Goal: Information Seeking & Learning: Understand process/instructions

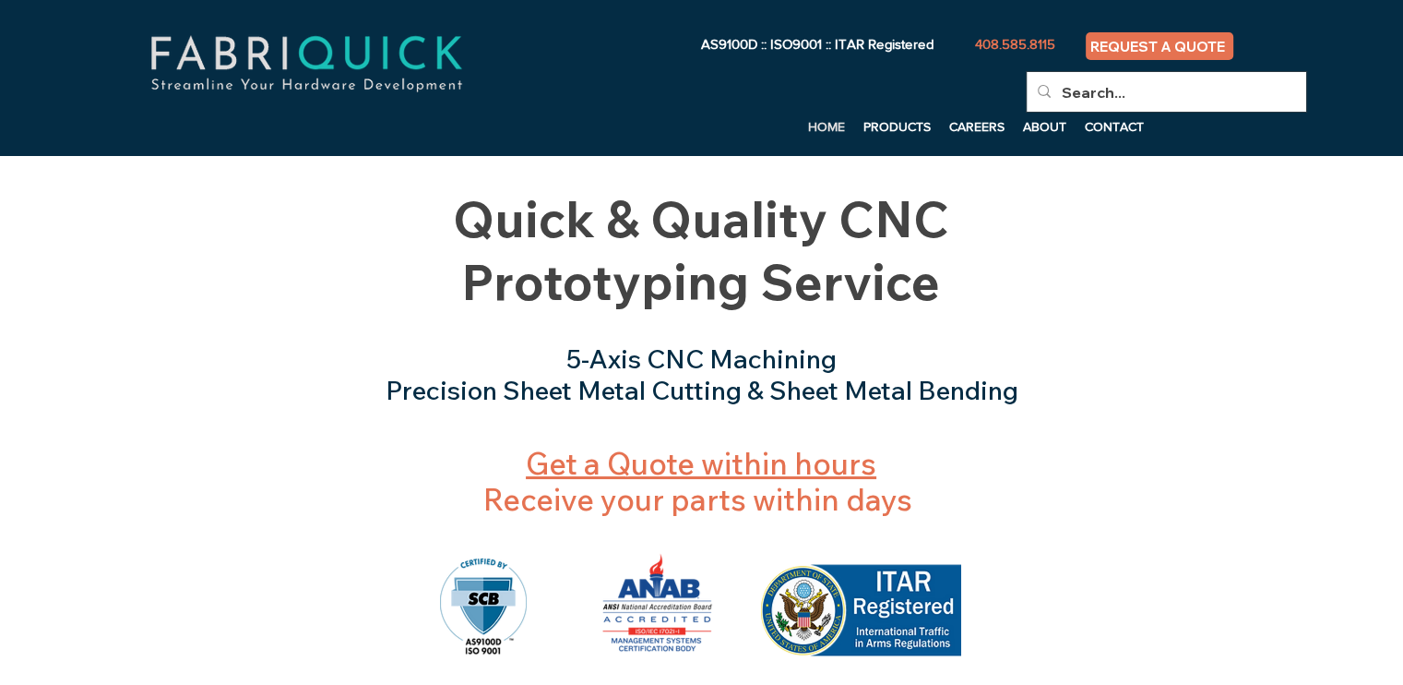
click at [819, 132] on p "HOME" at bounding box center [826, 127] width 55 height 28
click at [913, 135] on p "PRODUCTS" at bounding box center [897, 127] width 86 height 28
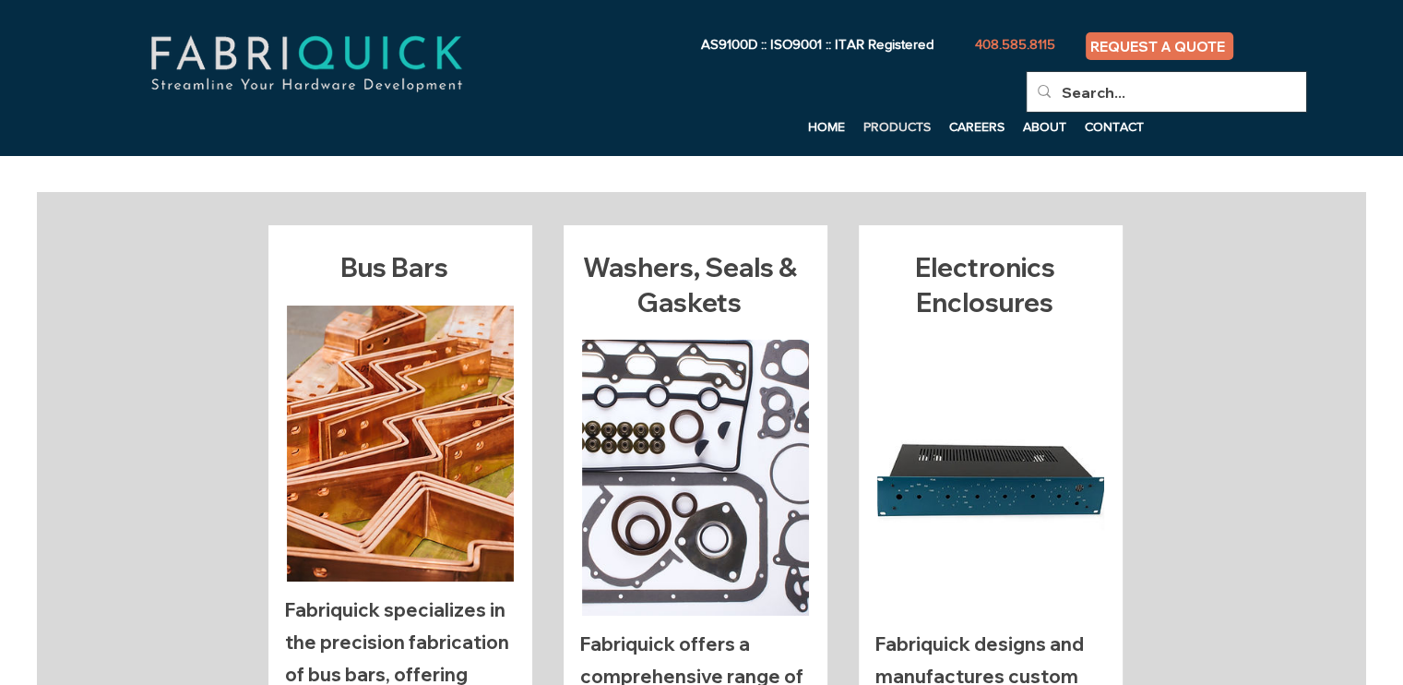
scroll to position [547, 0]
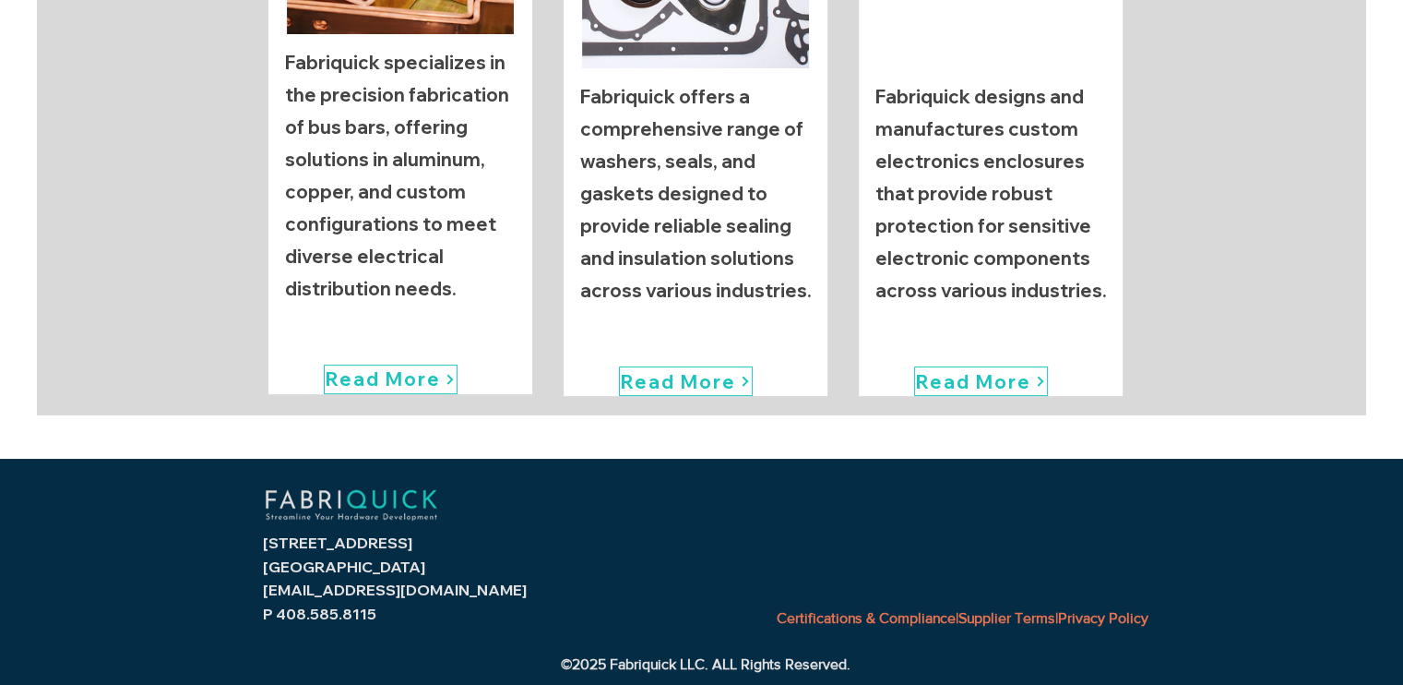
click at [860, 620] on link "Certifications & Compliance" at bounding box center [866, 618] width 179 height 16
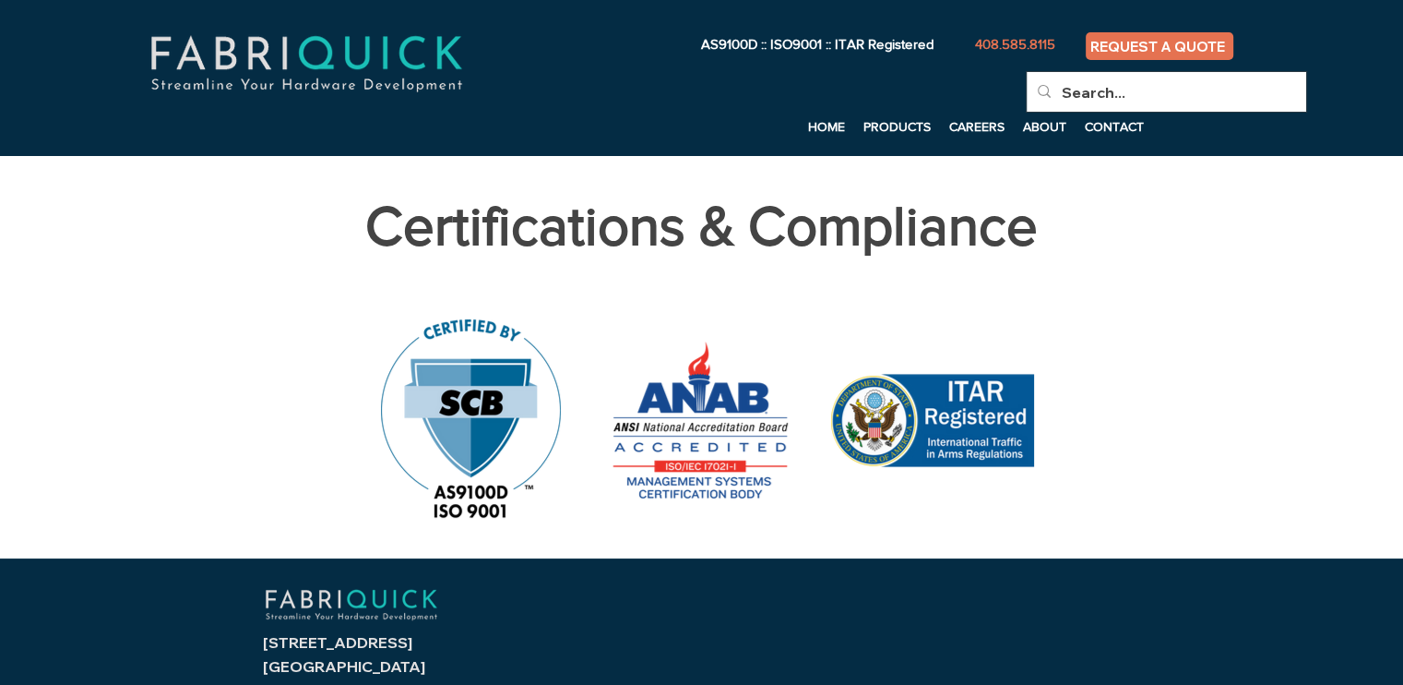
scroll to position [100, 0]
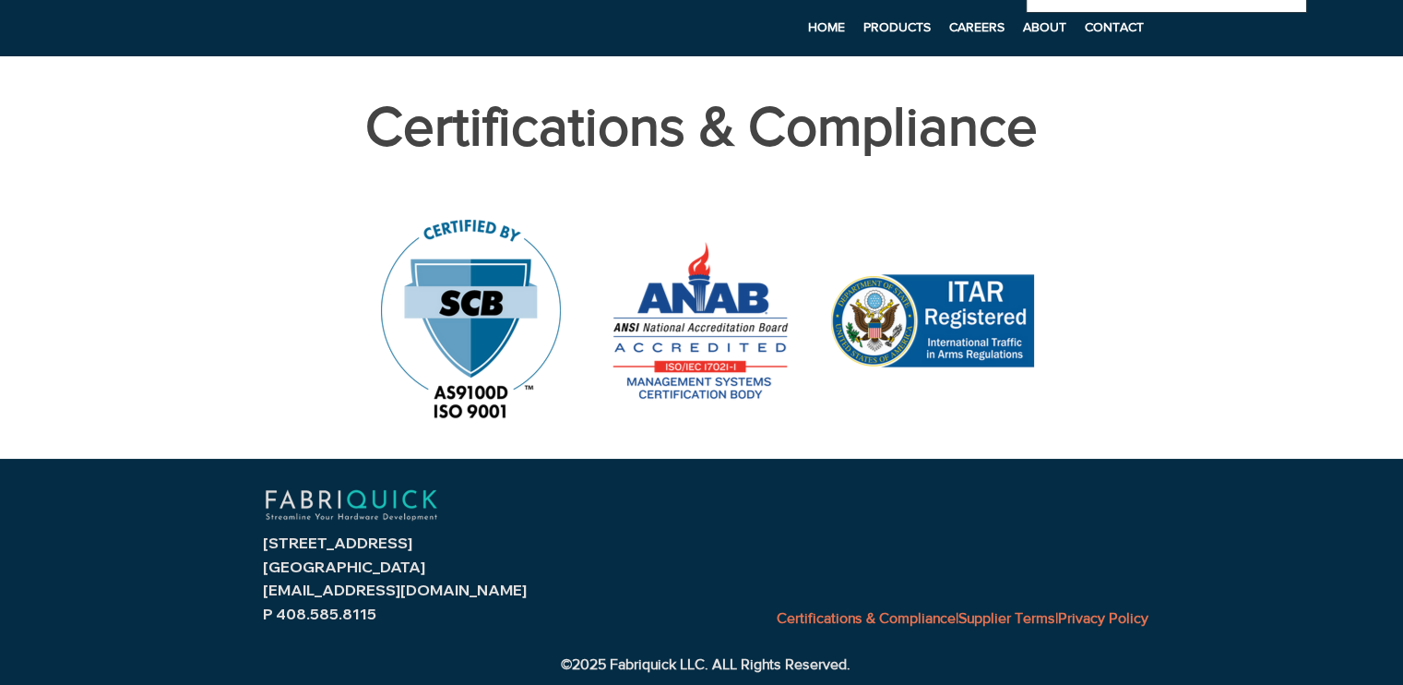
click at [993, 624] on link "Supplier Terms" at bounding box center [1007, 618] width 97 height 16
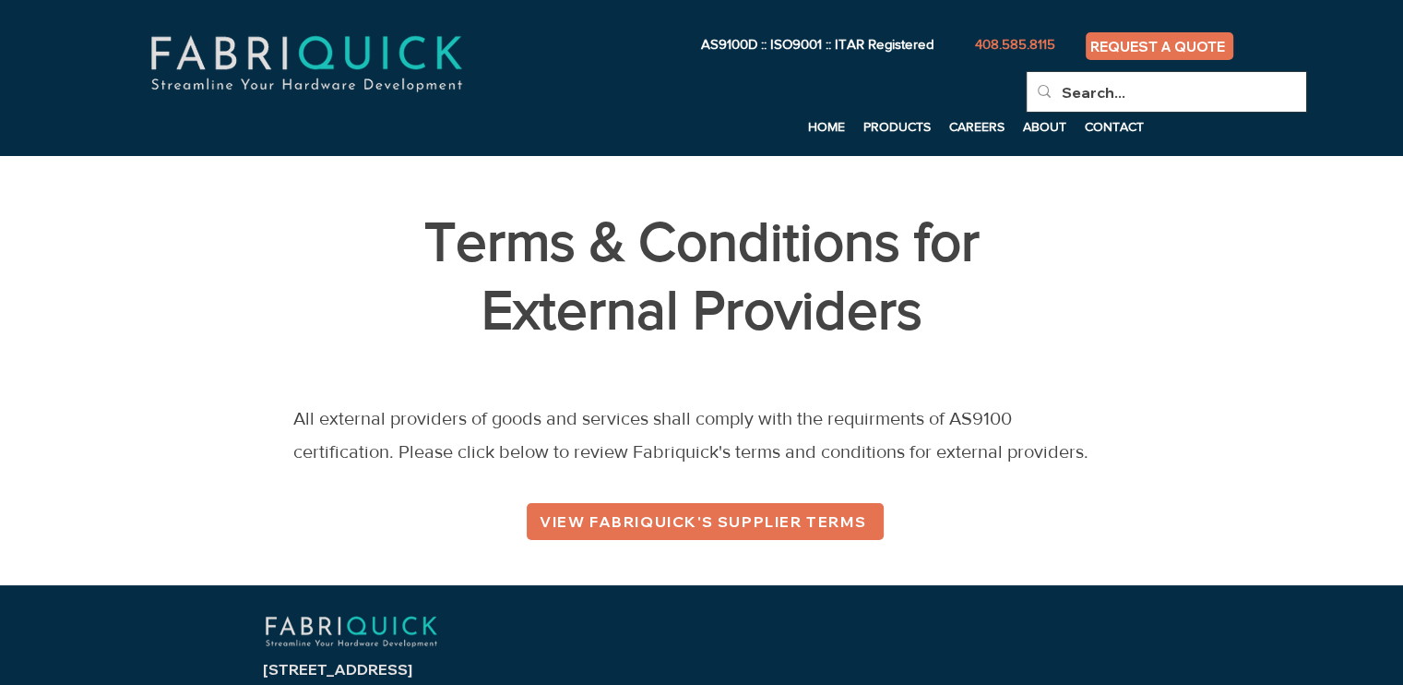
scroll to position [125, 0]
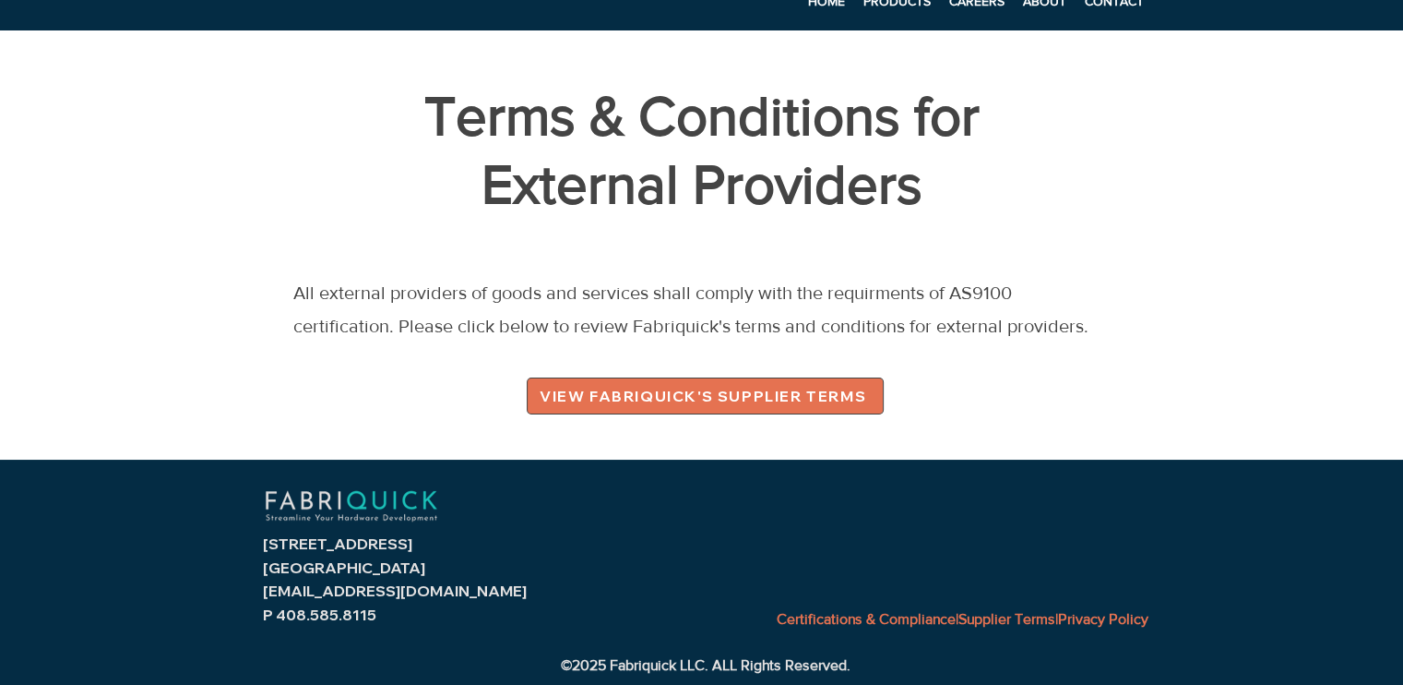
click at [757, 401] on span "VIEW FABRIQUICK'S SUPPLIER TERMS" at bounding box center [703, 396] width 327 height 18
click at [657, 395] on span "VIEW FABRIQUICK'S SUPPLIER TERMS" at bounding box center [703, 396] width 327 height 18
